Goal: Task Accomplishment & Management: Manage account settings

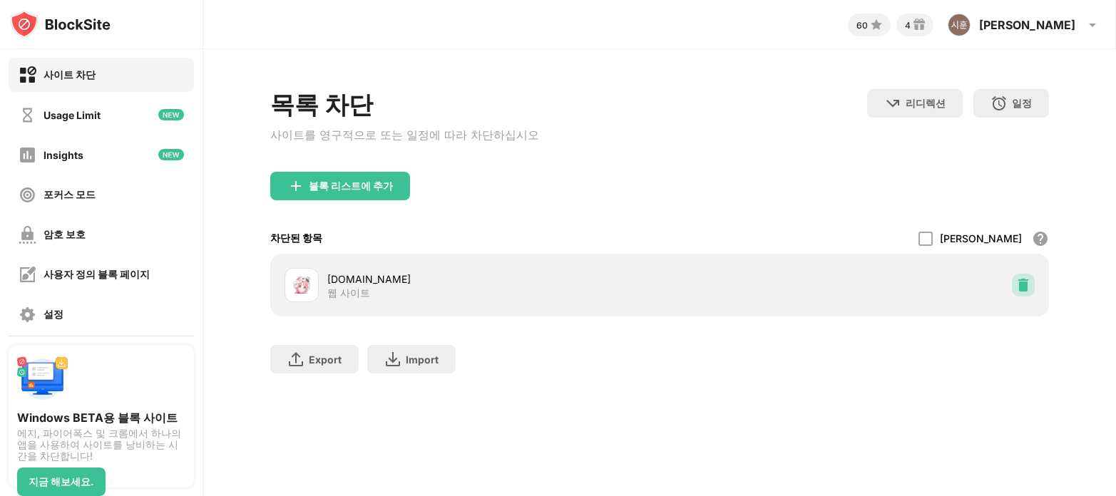
click at [1021, 292] on img at bounding box center [1023, 285] width 14 height 14
